Goal: Task Accomplishment & Management: Use online tool/utility

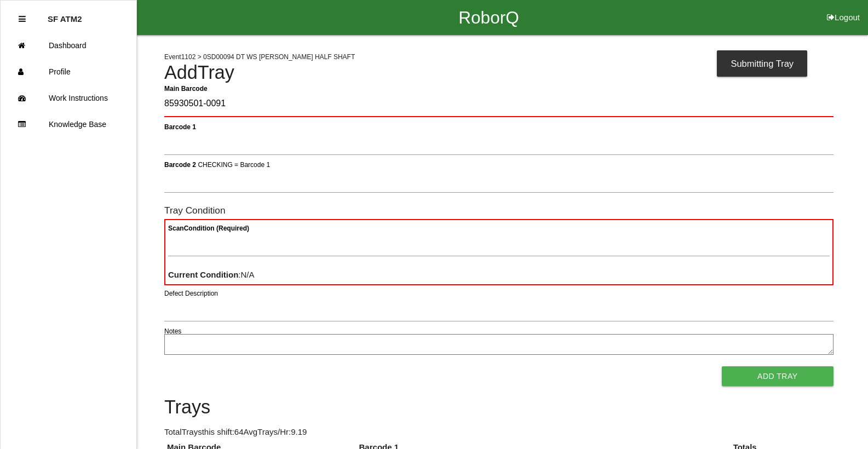
type Barcode "85930501-0091"
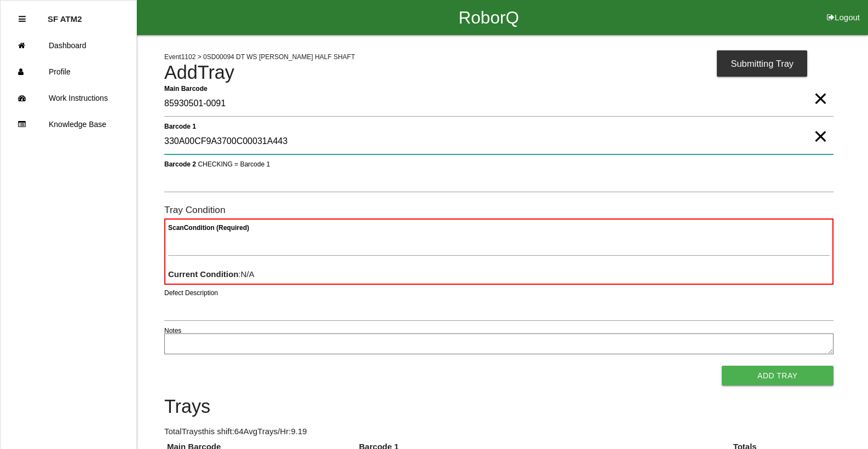
type 1 "330A00CF9A3700C00031A443"
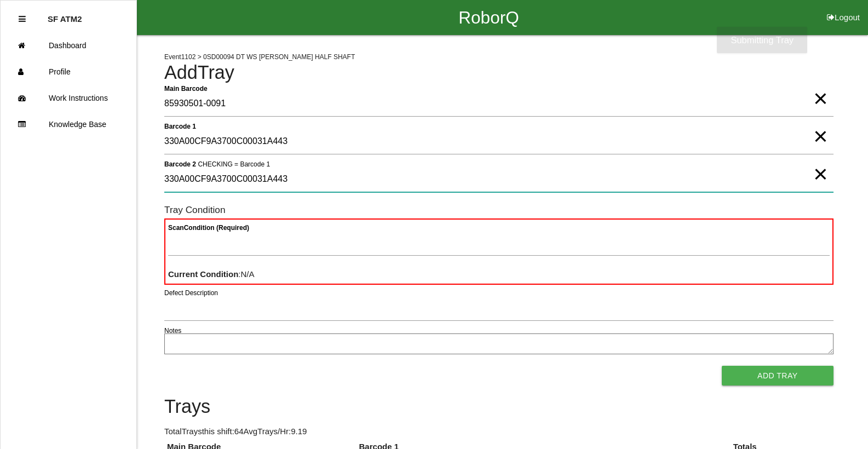
type 2 "330A00CF9A3700C00031A443"
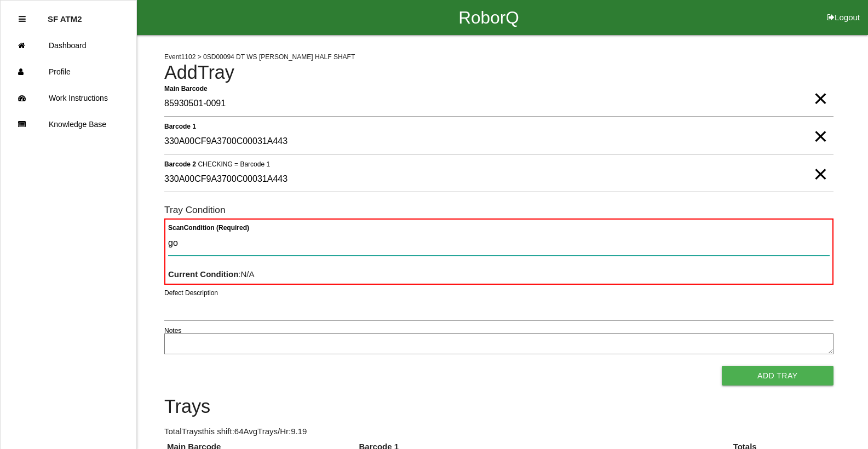
type Condition "goo"
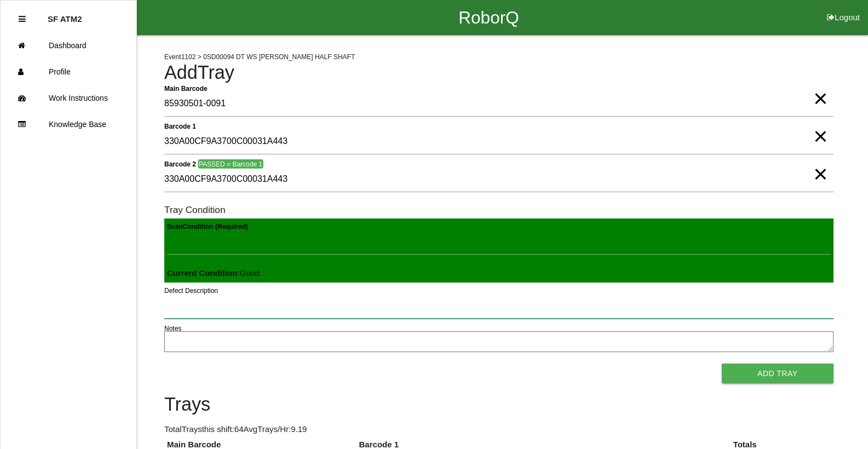
click at [722, 364] on button "Add Tray" at bounding box center [778, 374] width 112 height 20
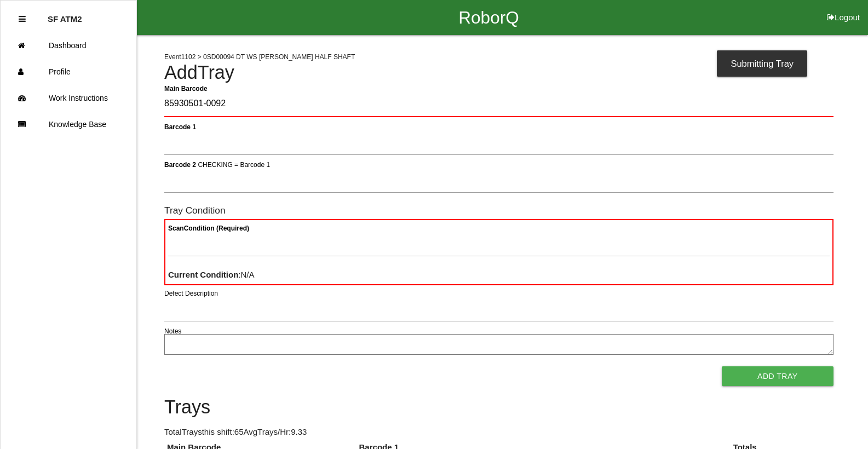
type Barcode "85930501-0092"
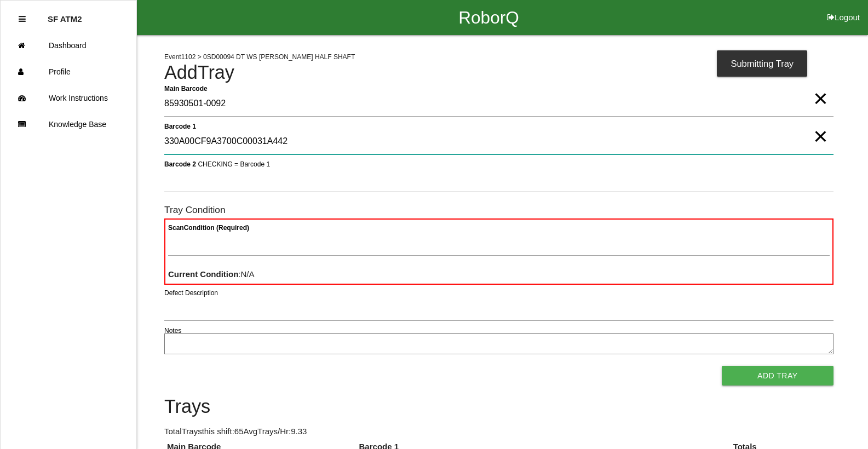
type 1 "330A00CF9A3700C00031A442"
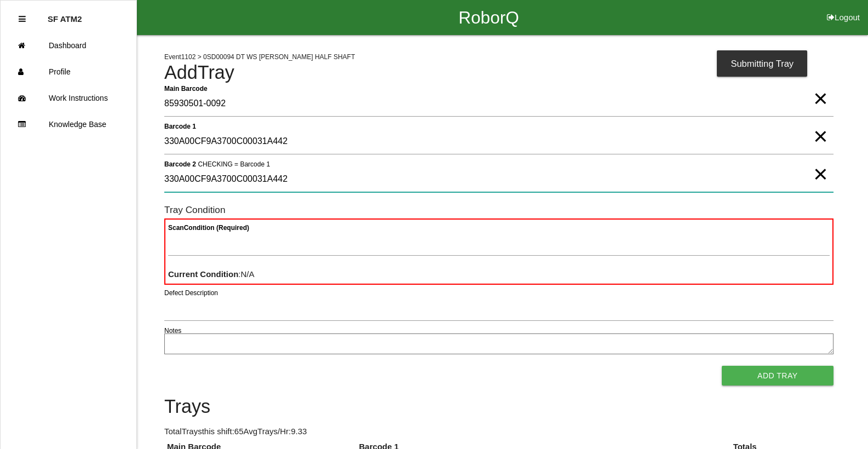
type 2 "330A00CF9A3700C00031A442"
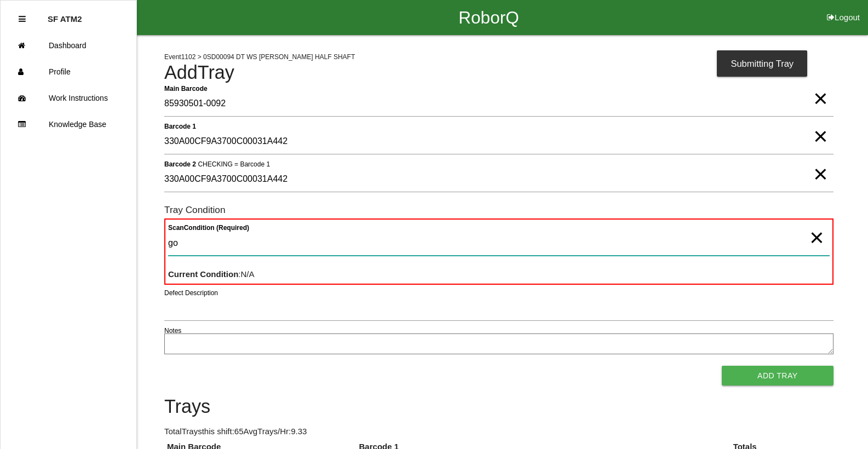
type Condition "goo"
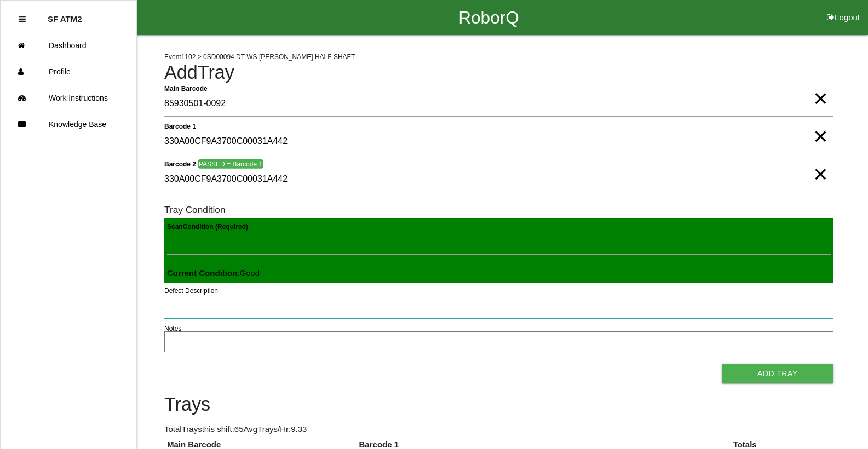
click at [722, 364] on button "Add Tray" at bounding box center [778, 374] width 112 height 20
